Goal: Information Seeking & Learning: Learn about a topic

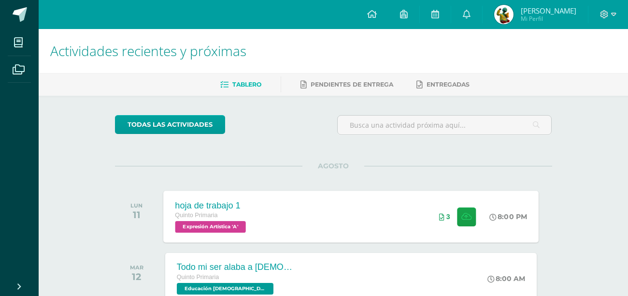
click at [210, 218] on span "Quinto Primaria" at bounding box center [196, 215] width 43 height 7
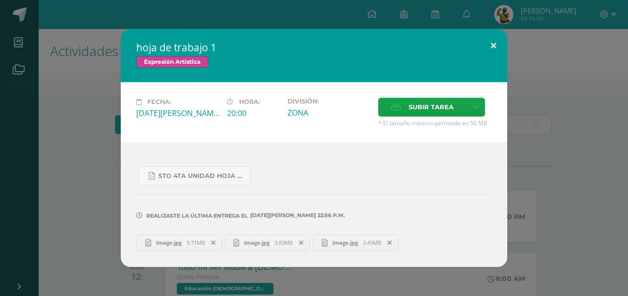
click at [337, 46] on button at bounding box center [494, 45] width 28 height 33
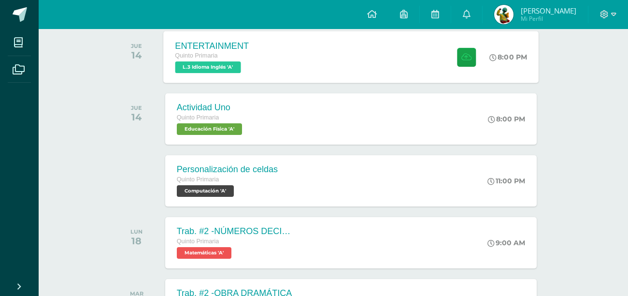
scroll to position [458, 0]
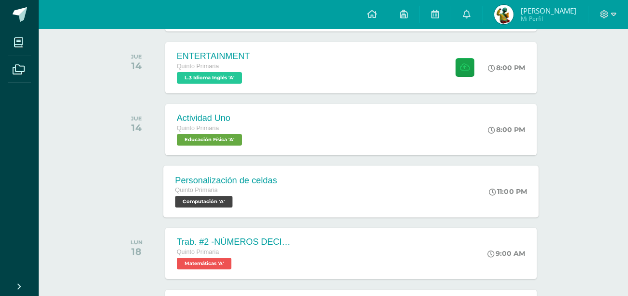
click at [203, 203] on span "Computación 'A'" at bounding box center [203, 202] width 57 height 12
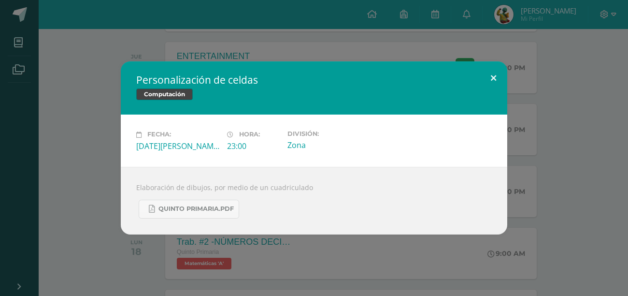
click at [337, 83] on button at bounding box center [494, 77] width 28 height 33
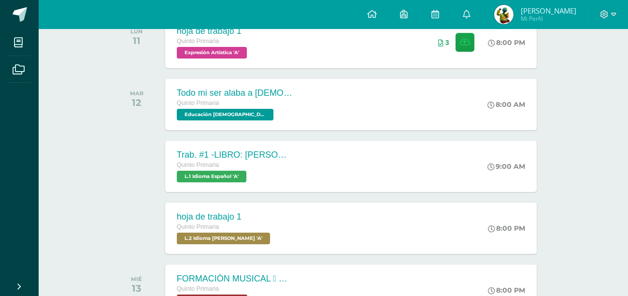
scroll to position [140, 0]
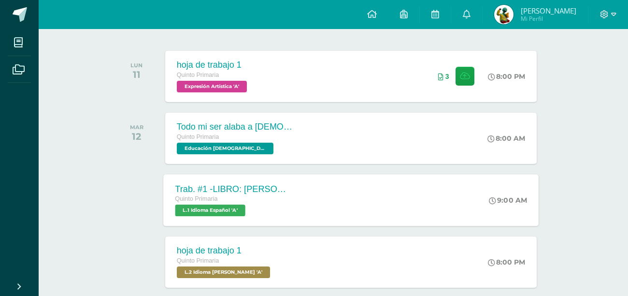
click at [234, 211] on span "L.1 Idioma Español 'A'" at bounding box center [210, 210] width 70 height 12
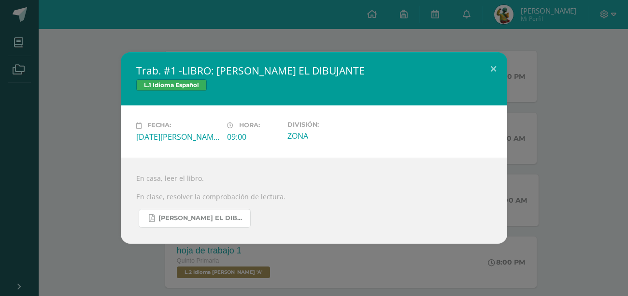
click at [234, 211] on link "ENRIQUE EL DIBUJANTE.pdf" at bounding box center [195, 218] width 112 height 19
click at [337, 75] on button at bounding box center [494, 68] width 28 height 33
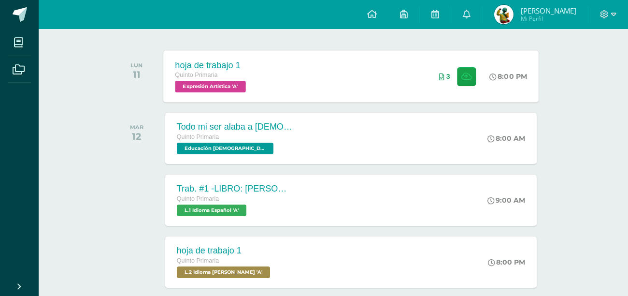
click at [216, 85] on span "Expresión Artística 'A'" at bounding box center [210, 87] width 71 height 12
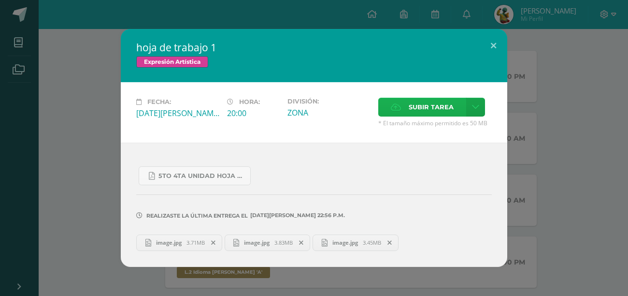
click at [337, 110] on icon at bounding box center [396, 107] width 10 height 6
click at [0, 0] on input "Subir tarea" at bounding box center [0, 0] width 0 height 0
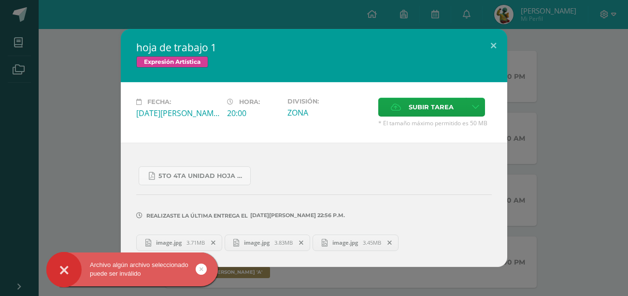
click at [205, 268] on link at bounding box center [201, 268] width 11 height 11
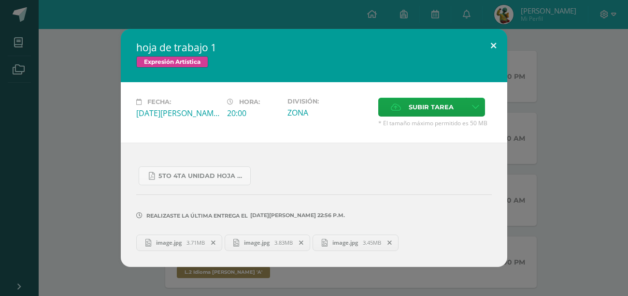
click at [337, 55] on button at bounding box center [494, 45] width 28 height 33
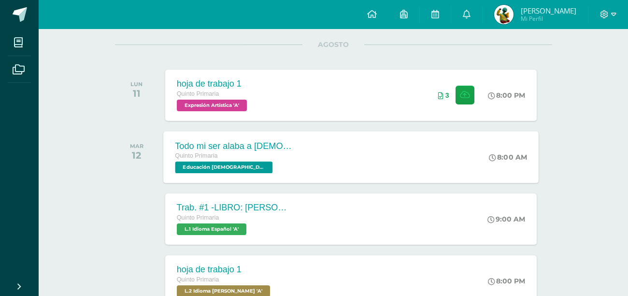
scroll to position [123, 0]
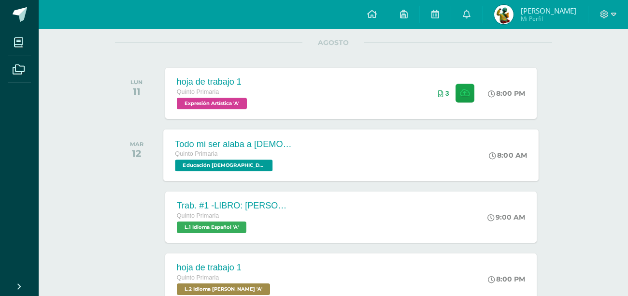
click at [239, 162] on span "Educación [DEMOGRAPHIC_DATA] 'A'" at bounding box center [224, 165] width 98 height 12
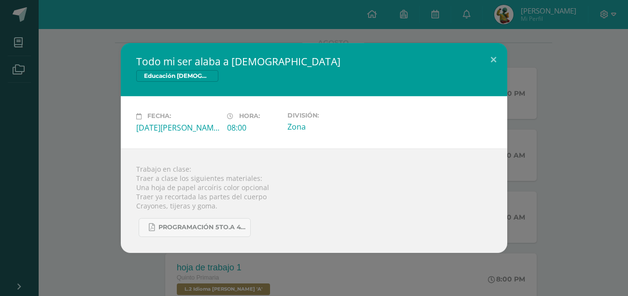
click at [337, 42] on div "Todo mi ser alaba a Dios Educación Cristiana Fecha: Martes 12 de Agosto Hora: 0…" at bounding box center [314, 148] width 628 height 296
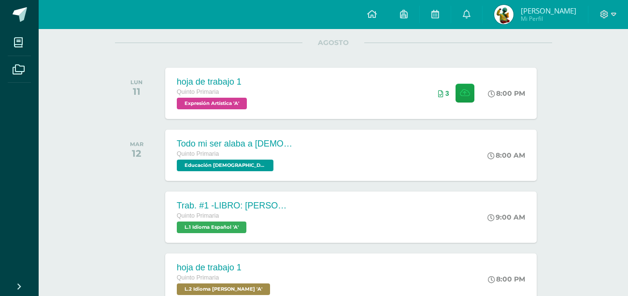
click at [337, 10] on img at bounding box center [503, 14] width 19 height 19
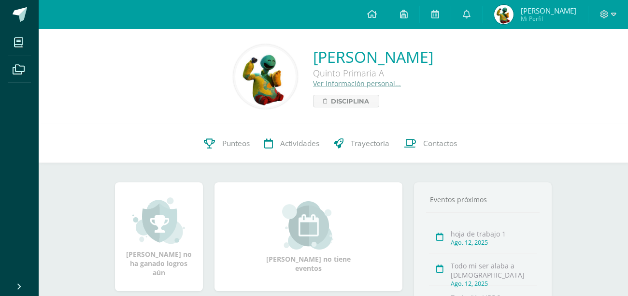
click at [235, 69] on img at bounding box center [265, 76] width 60 height 60
click at [313, 96] on link "Disciplina" at bounding box center [346, 101] width 66 height 13
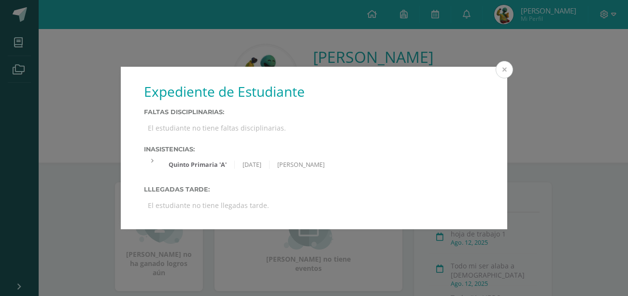
click at [497, 69] on button at bounding box center [504, 69] width 17 height 17
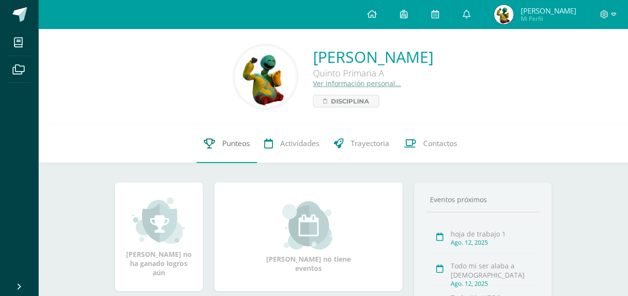
click at [230, 148] on link "Punteos" at bounding box center [227, 143] width 60 height 39
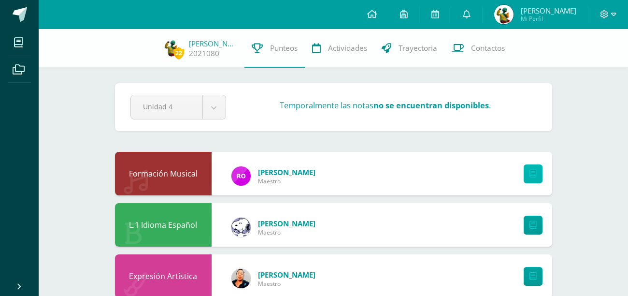
click at [527, 178] on link at bounding box center [533, 173] width 19 height 19
click at [294, 161] on div "Rony Maestro" at bounding box center [273, 173] width 123 height 39
click at [306, 173] on div "Formación Musical Rony Maestro" at bounding box center [333, 173] width 437 height 43
click at [333, 54] on link "Actividades" at bounding box center [340, 48] width 70 height 39
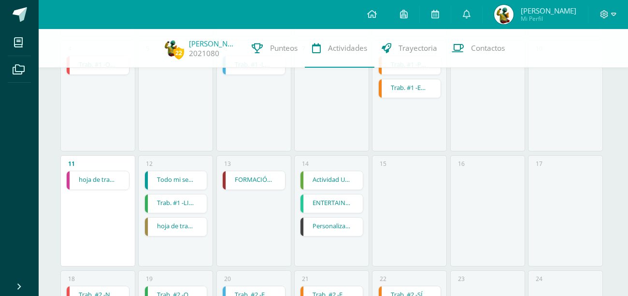
scroll to position [245, 0]
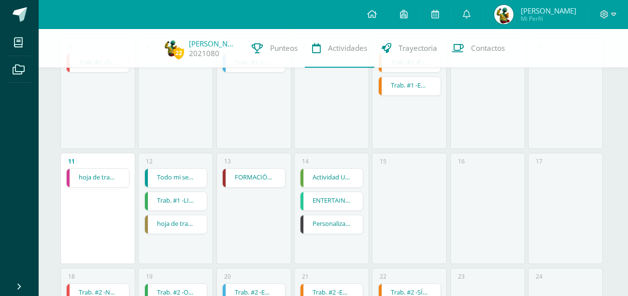
click at [198, 203] on link "Trab. #1 -LIBRO: ENRIQUE EL DIBUJANTE" at bounding box center [176, 201] width 62 height 18
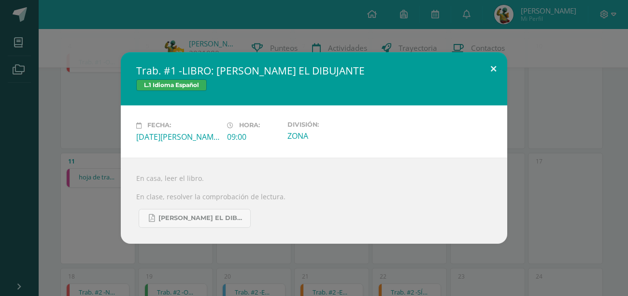
click at [493, 69] on button at bounding box center [494, 68] width 28 height 33
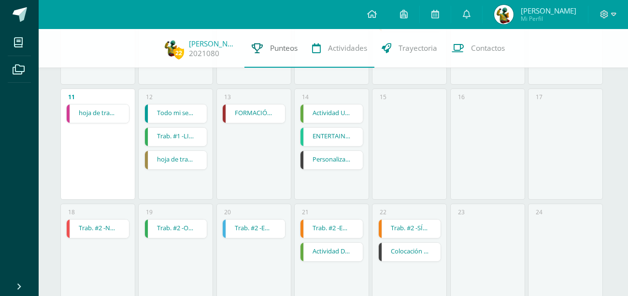
scroll to position [0, 0]
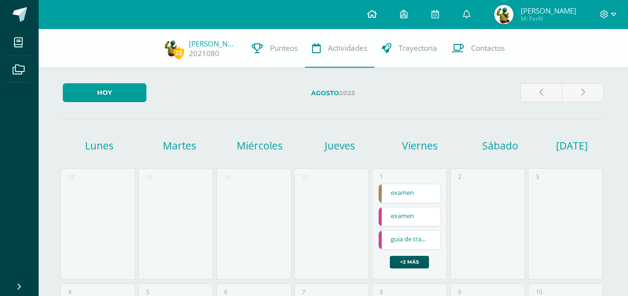
click at [372, 18] on icon at bounding box center [372, 14] width 10 height 9
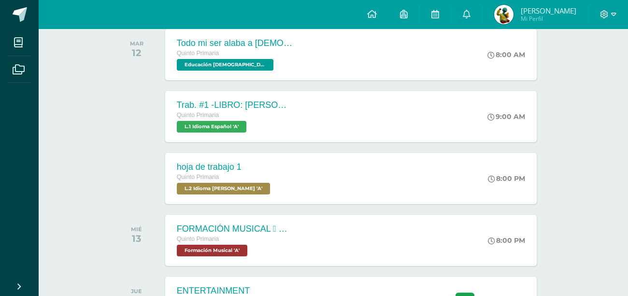
scroll to position [226, 0]
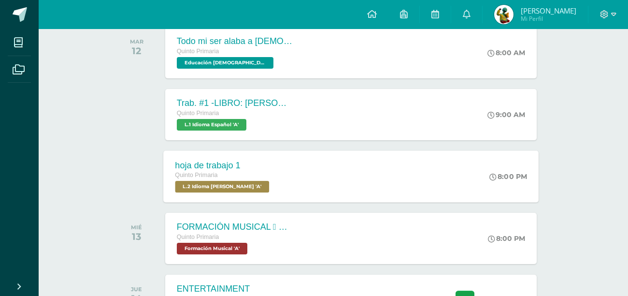
click at [245, 188] on span "L.2 Idioma [PERSON_NAME] 'A'" at bounding box center [222, 187] width 94 height 12
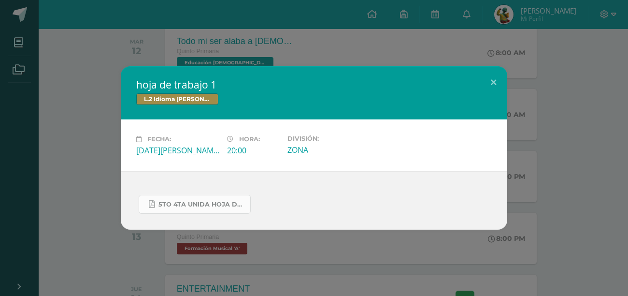
click at [215, 203] on span "5to 4ta unida hoja de trabajo kaqchikel.pdf" at bounding box center [201, 204] width 87 height 8
click at [491, 81] on button at bounding box center [494, 82] width 28 height 33
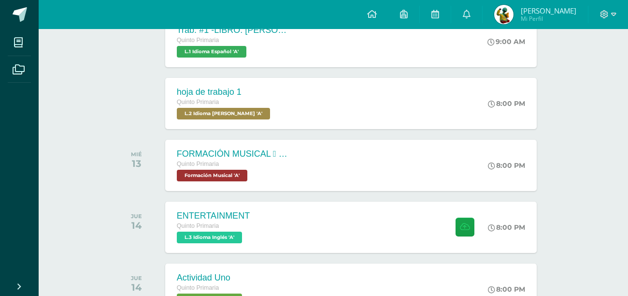
scroll to position [302, 0]
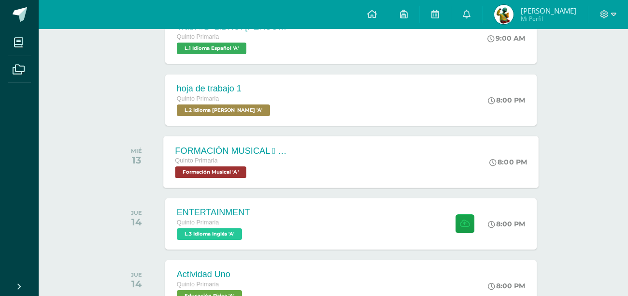
click at [222, 171] on span "Formación Musical 'A'" at bounding box center [210, 172] width 71 height 12
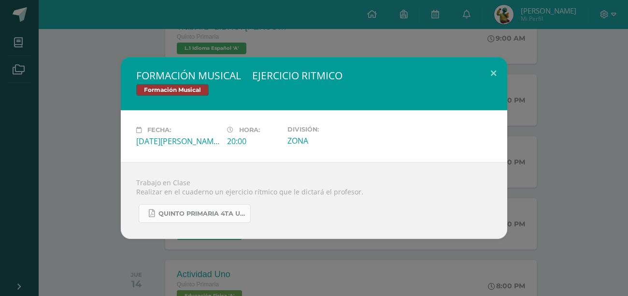
click at [221, 216] on span "QUINTO PRIMARIA 4TA UNIDAD.pdf" at bounding box center [201, 214] width 87 height 8
click at [497, 75] on button at bounding box center [494, 73] width 28 height 33
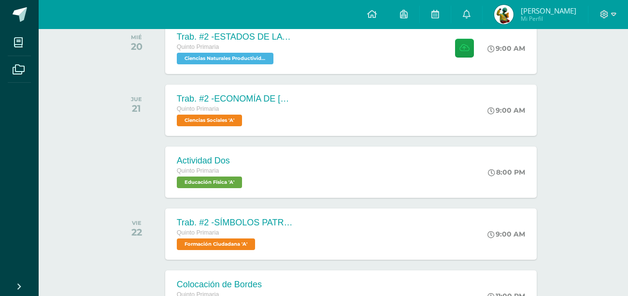
scroll to position [1058, 0]
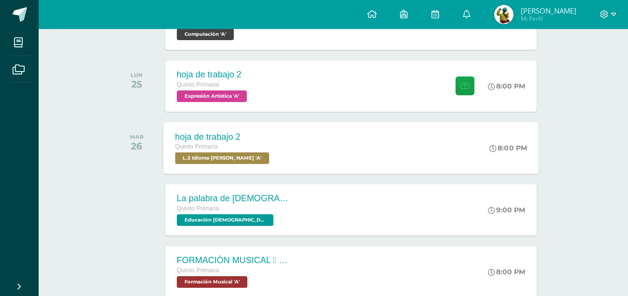
click at [251, 162] on span "L.2 Idioma [PERSON_NAME] 'A'" at bounding box center [222, 158] width 94 height 12
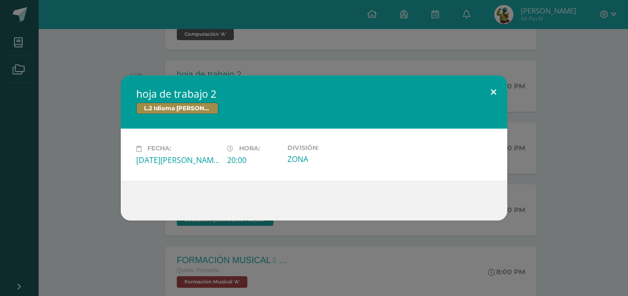
click at [498, 92] on button at bounding box center [494, 91] width 28 height 33
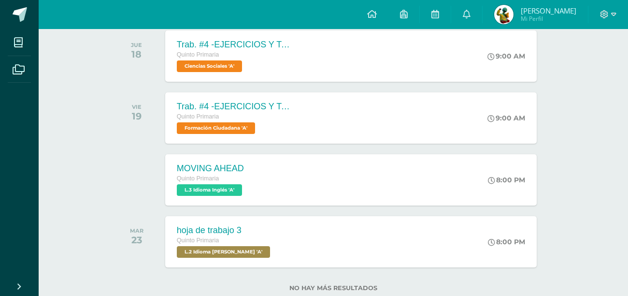
scroll to position [2265, 0]
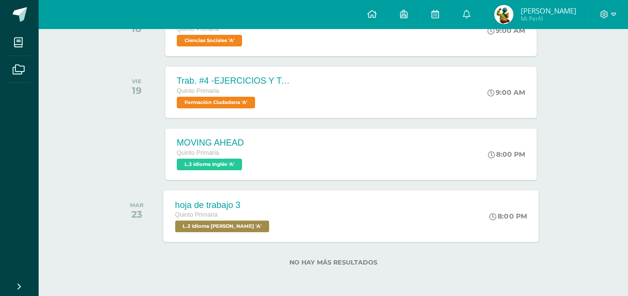
click at [263, 229] on span "L.2 Idioma [PERSON_NAME] 'A'" at bounding box center [222, 226] width 94 height 12
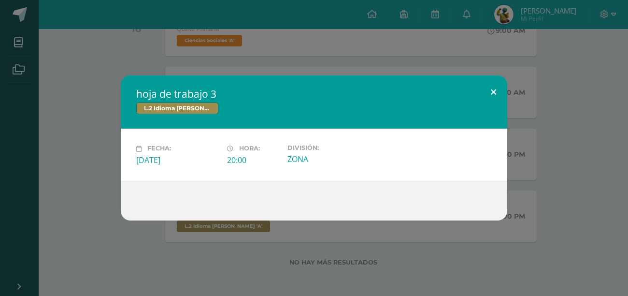
click at [494, 88] on button at bounding box center [494, 91] width 28 height 33
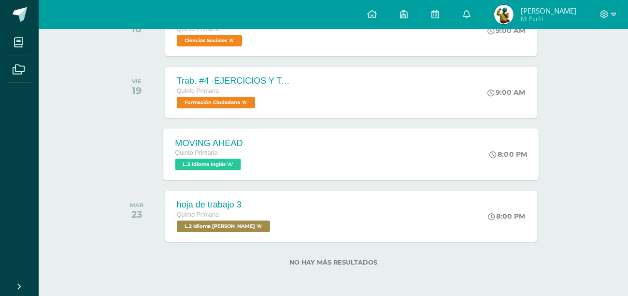
click at [211, 151] on span "Quinto Primaria" at bounding box center [196, 152] width 43 height 7
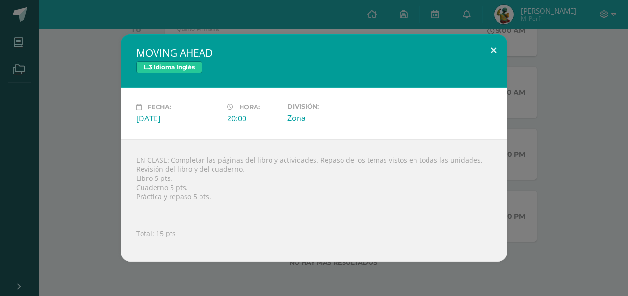
click at [489, 52] on button at bounding box center [494, 50] width 28 height 33
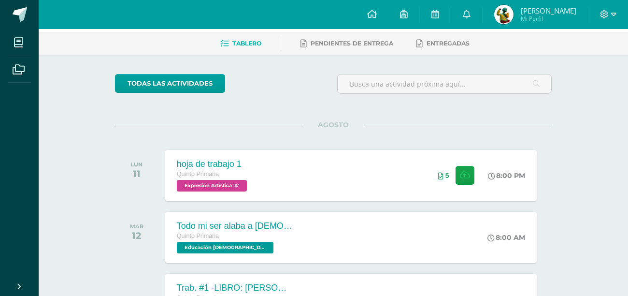
scroll to position [0, 0]
